Goal: Task Accomplishment & Management: Manage account settings

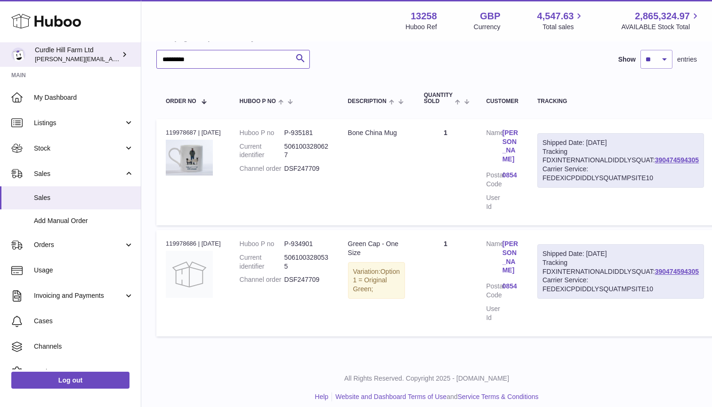
drag, startPoint x: 230, startPoint y: 65, endPoint x: 129, endPoint y: 52, distance: 101.0
click at [129, 52] on div "Huboo Curdle Hill Farm Ltd [EMAIL_ADDRESS][DOMAIN_NAME] Main My Dashboard Listi…" at bounding box center [356, 156] width 712 height 520
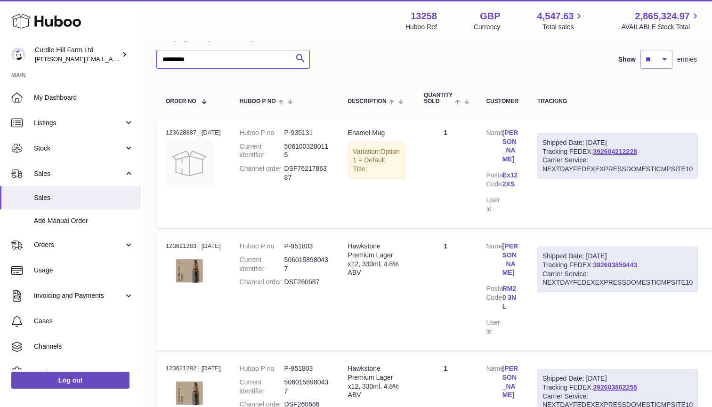
type input "*********"
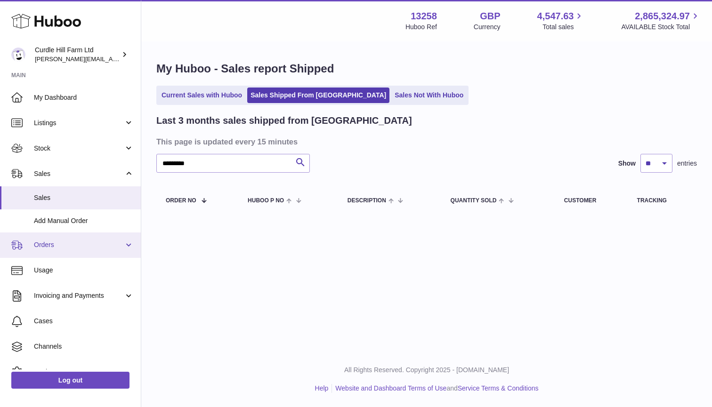
click at [68, 238] on link "Orders" at bounding box center [70, 244] width 141 height 25
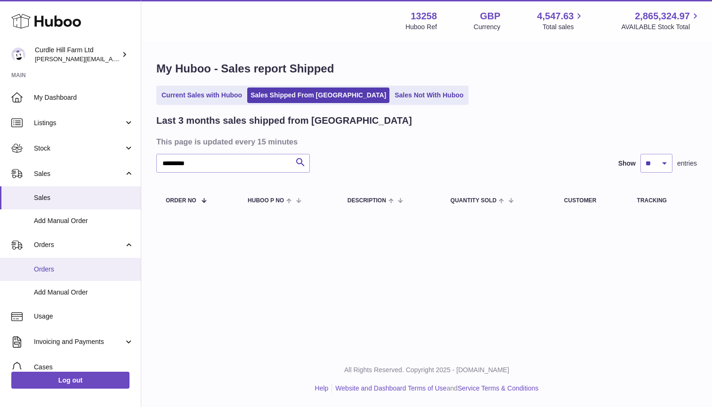
click at [68, 268] on span "Orders" at bounding box center [84, 269] width 100 height 9
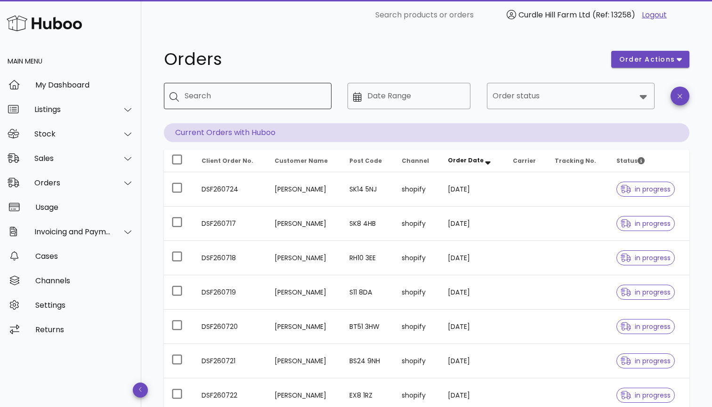
click at [197, 94] on input "Search" at bounding box center [253, 95] width 139 height 15
paste input "*********"
type input "*********"
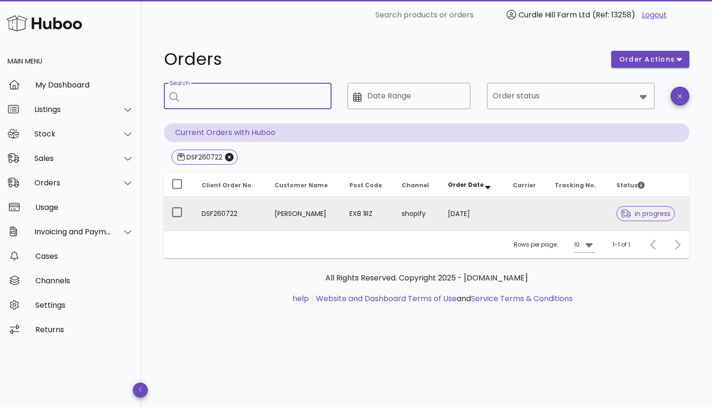
drag, startPoint x: 82, startPoint y: 12, endPoint x: 364, endPoint y: 215, distance: 347.7
click at [342, 215] on td "Katherine Wilson-Simpson" at bounding box center [304, 214] width 75 height 34
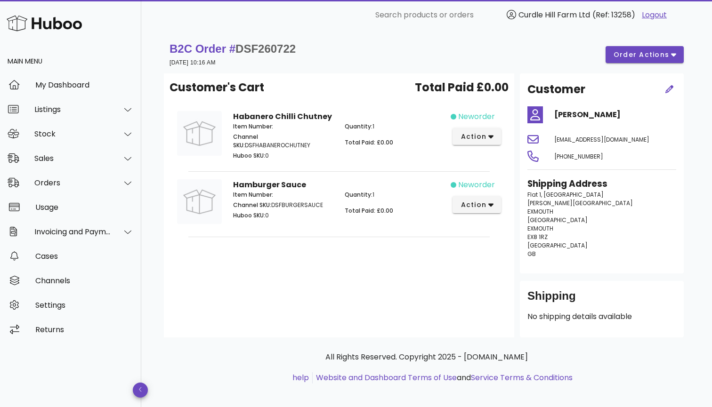
click at [547, 237] on p "Flat 1, Madeira Court Douglas Avenue EXMOUTH England EXMOUTH EX8 1RZ United Kin…" at bounding box center [601, 225] width 149 height 68
click at [560, 235] on p "Flat 1, Madeira Court Douglas Avenue EXMOUTH England EXMOUTH EX8 1RZ United Kin…" at bounding box center [601, 225] width 149 height 68
drag, startPoint x: 364, startPoint y: 215, endPoint x: 545, endPoint y: 230, distance: 180.9
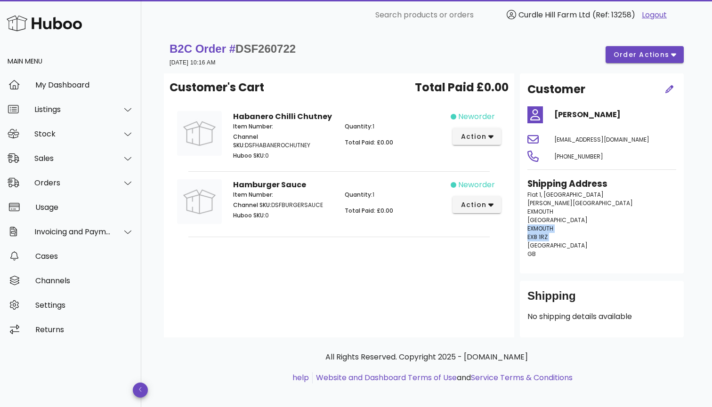
click at [545, 230] on p "Flat 1, Madeira Court Douglas Avenue EXMOUTH England EXMOUTH EX8 1RZ United Kin…" at bounding box center [601, 225] width 149 height 68
click at [559, 244] on span "United Kingdom" at bounding box center [557, 245] width 60 height 8
click at [633, 67] on div "B2C Order # DSF260722 28 August 2025 at 10:16 AM order actions" at bounding box center [426, 54] width 514 height 26
click at [658, 46] on div "B2C Order # DSF260722 28 August 2025 at 10:16 AM order actions" at bounding box center [426, 54] width 514 height 26
click at [663, 48] on button "order actions" at bounding box center [644, 54] width 78 height 17
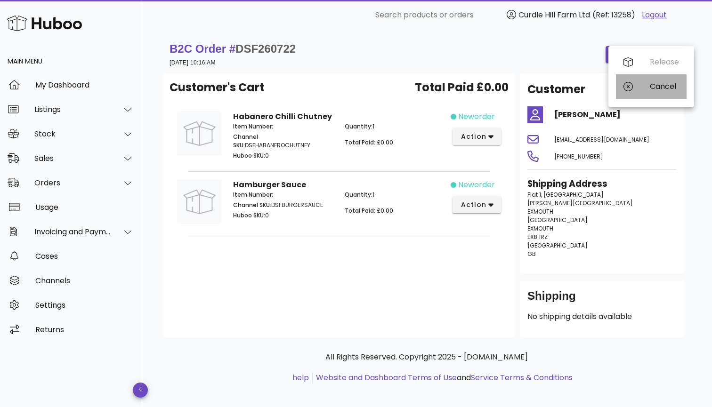
click at [659, 90] on div "Cancel" at bounding box center [663, 86] width 29 height 9
